Goal: Information Seeking & Learning: Learn about a topic

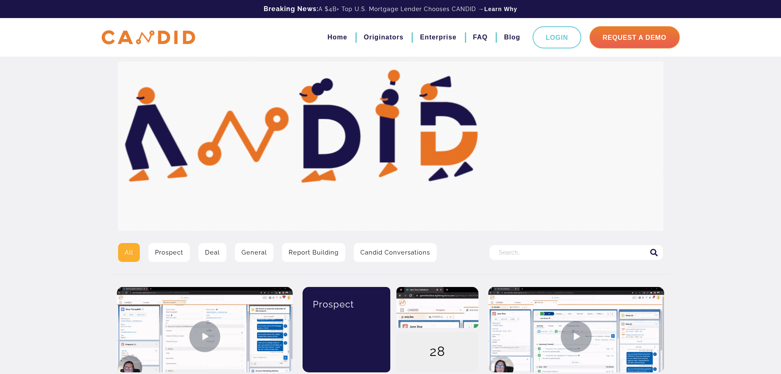
click at [509, 252] on input "Search for:" at bounding box center [576, 252] width 173 height 15
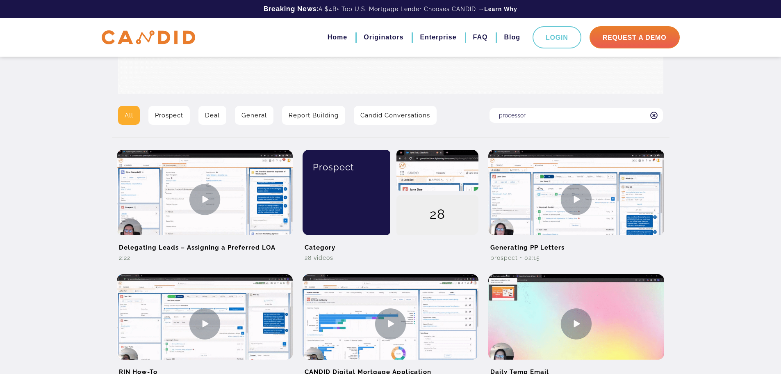
scroll to position [109, 0]
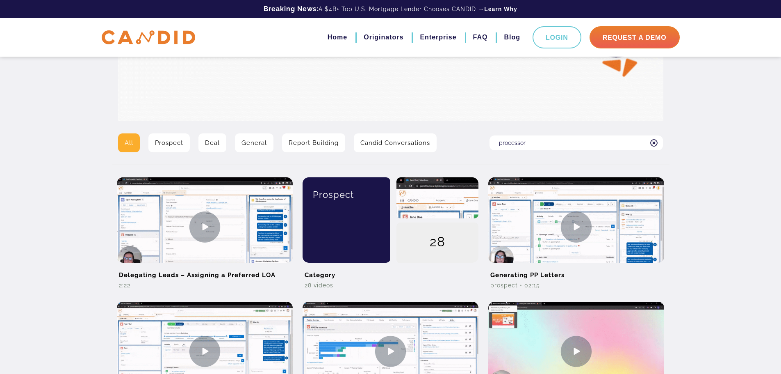
click at [598, 144] on input "processor" at bounding box center [576, 142] width 173 height 15
type input "processor"
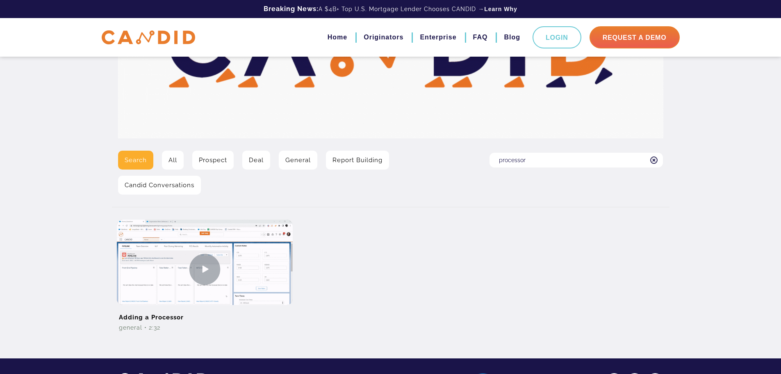
scroll to position [109, 0]
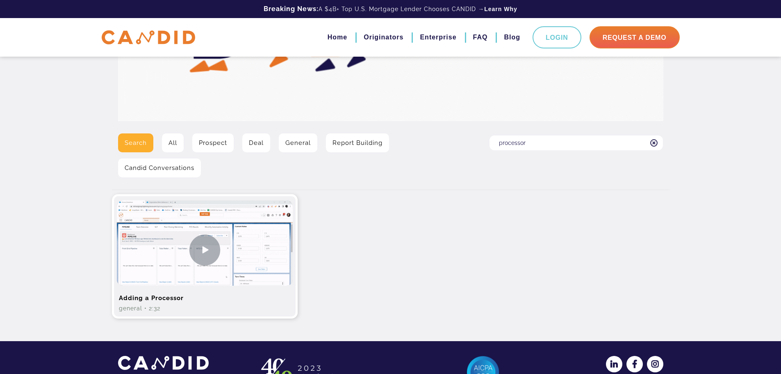
click at [168, 246] on img at bounding box center [205, 249] width 176 height 99
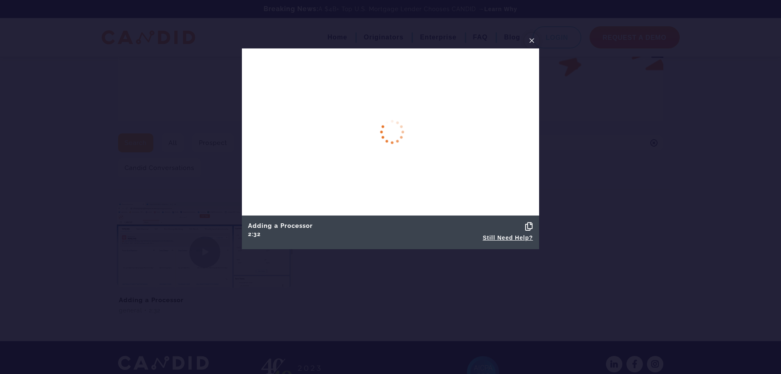
click at [532, 39] on span "×" at bounding box center [532, 40] width 7 height 13
